Goal: Task Accomplishment & Management: Manage account settings

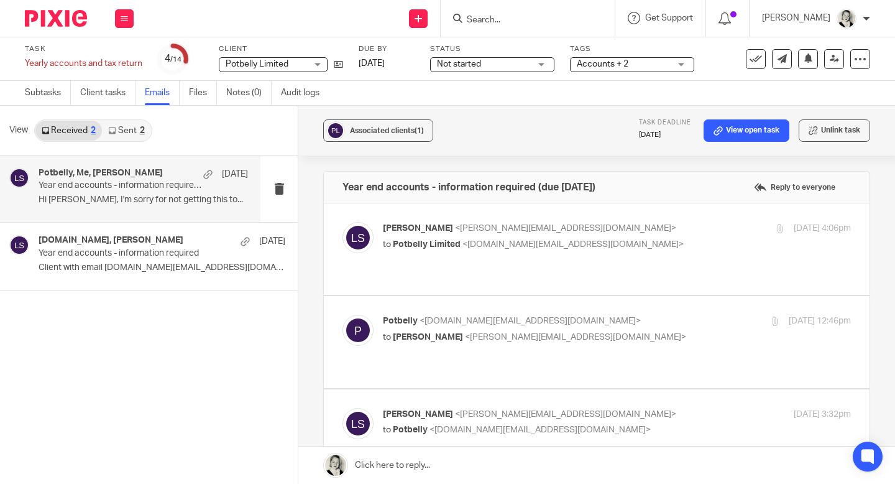
click at [478, 234] on p "Lauren Simmons <lauren@fearlessfinancials.co.uk>" at bounding box center [539, 228] width 312 height 13
checkbox input "true"
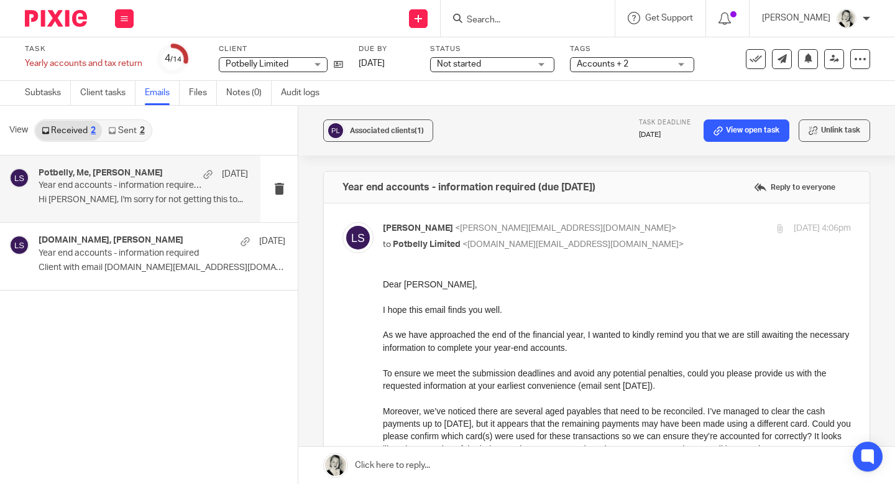
scroll to position [451, 0]
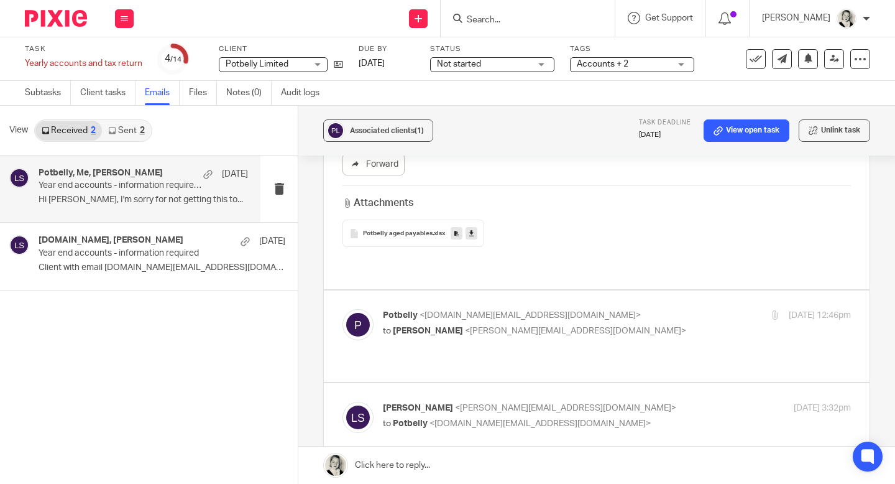
click at [474, 326] on span "<lauren@fearlessfinancials.co.uk>" at bounding box center [575, 330] width 221 height 9
checkbox input "true"
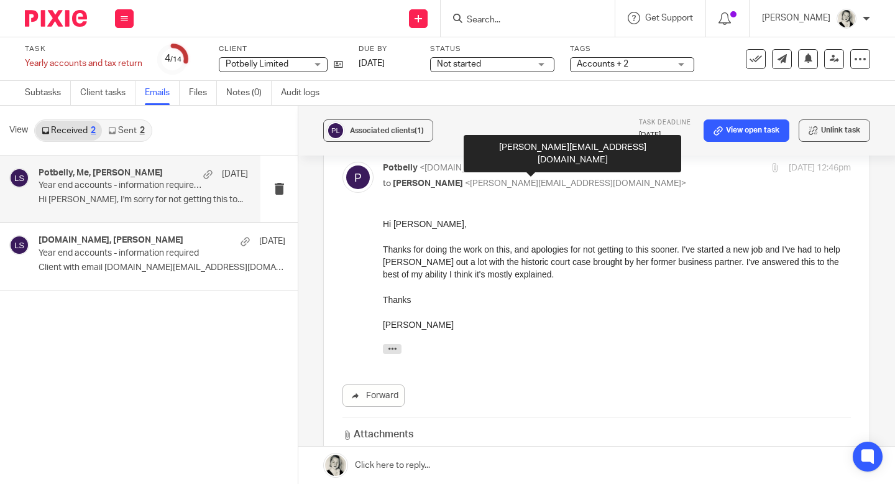
scroll to position [839, 0]
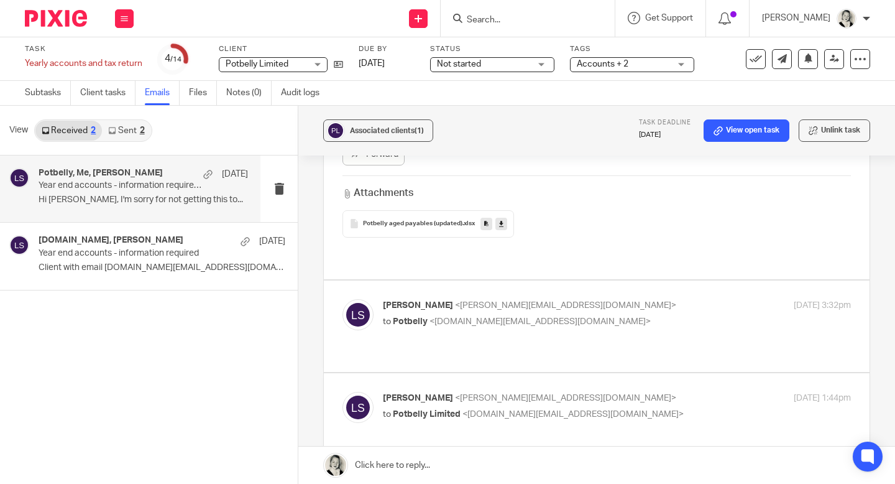
click at [479, 317] on span "<a.potbelly.cafe@gmail.com>" at bounding box center [540, 321] width 221 height 9
checkbox input "true"
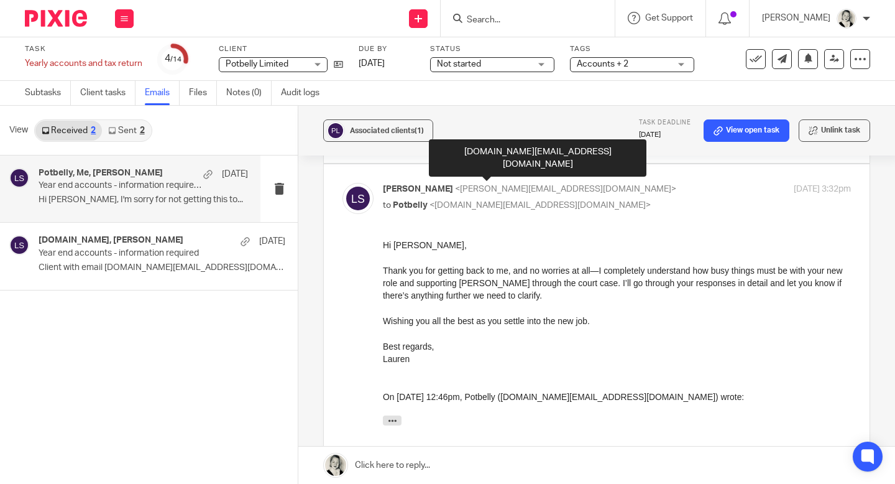
scroll to position [1279, 0]
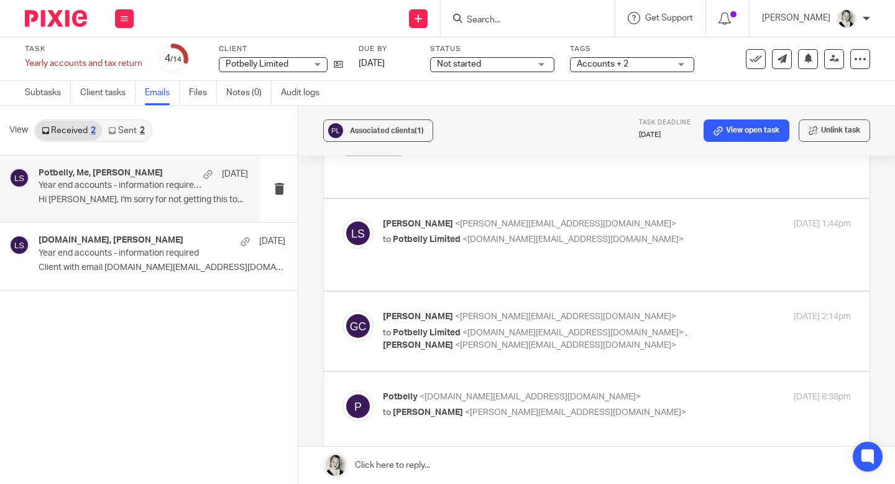
click at [473, 218] on div "Lauren Simmons <lauren@fearlessfinancials.co.uk> to Potbelly Limited <a.potbell…" at bounding box center [597, 245] width 509 height 54
click at [456, 341] on span "<lauren@fearlessfinancials.co.uk>" at bounding box center [565, 345] width 221 height 9
checkbox input "true"
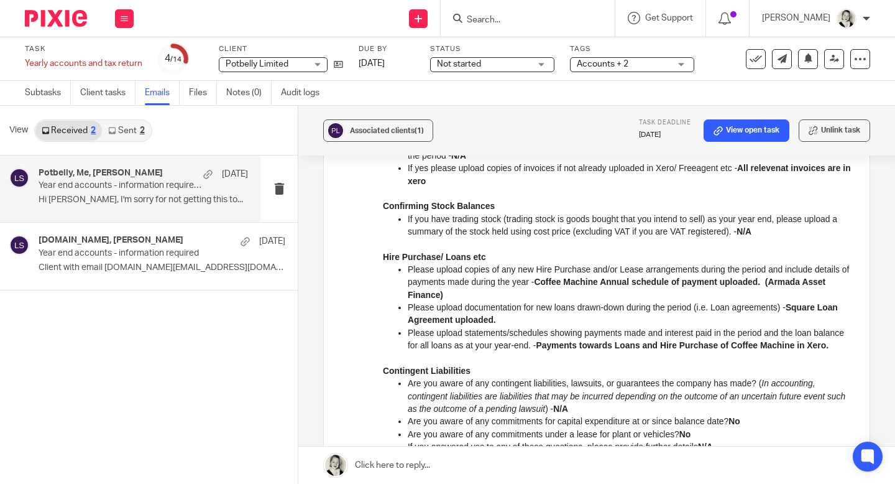
scroll to position [2044, 0]
click at [201, 93] on link "Files" at bounding box center [203, 93] width 28 height 24
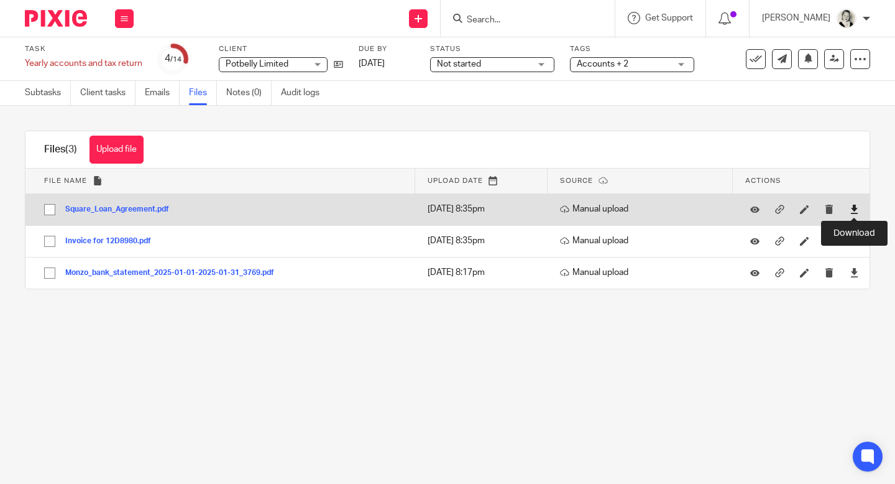
click at [855, 210] on icon at bounding box center [854, 209] width 9 height 9
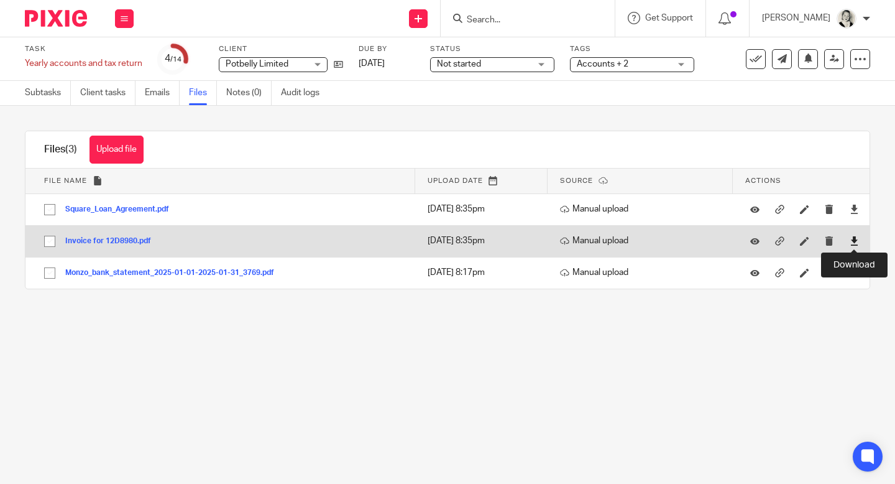
click at [853, 243] on icon at bounding box center [854, 240] width 9 height 9
